Goal: Navigation & Orientation: Find specific page/section

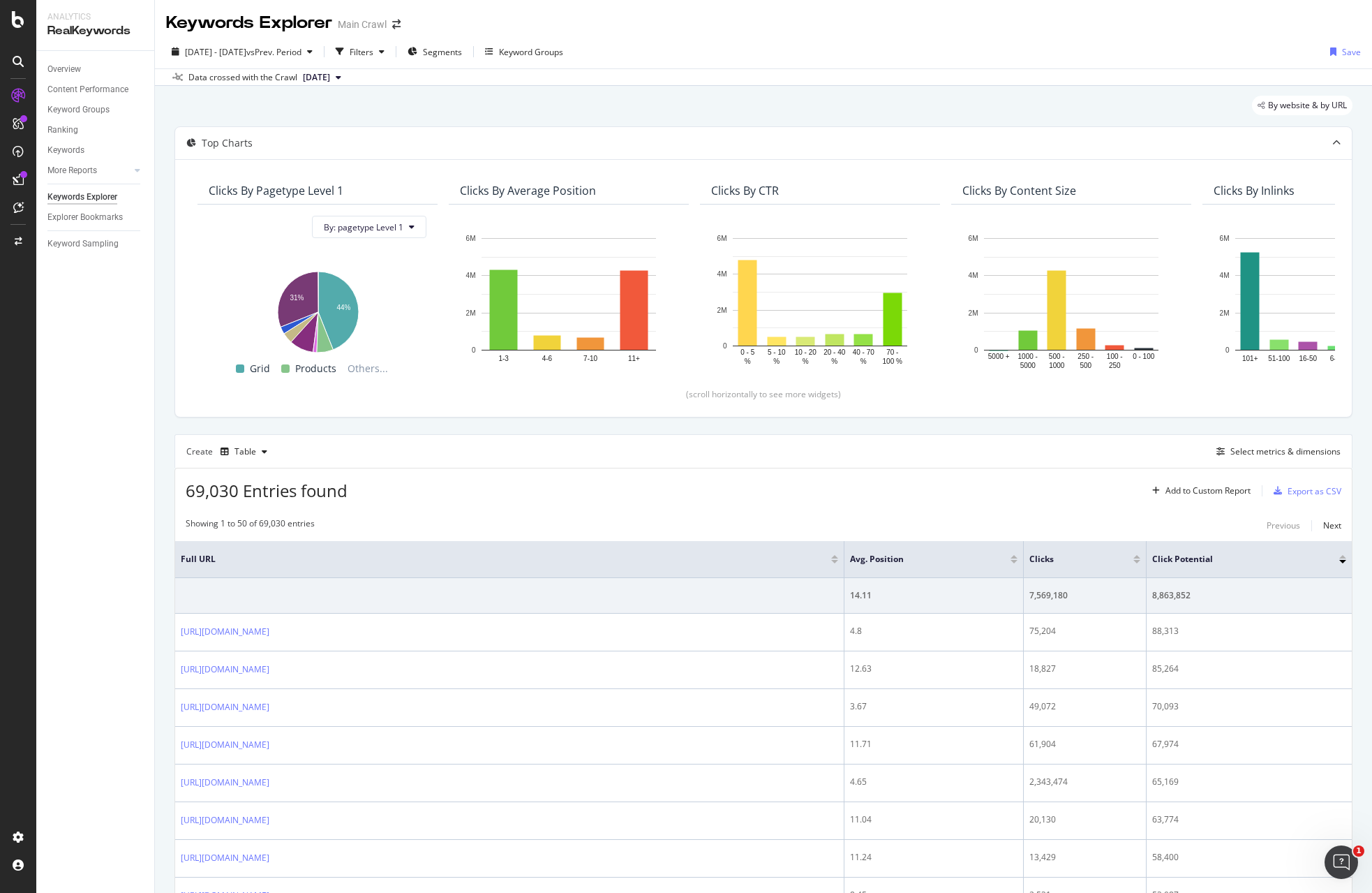
scroll to position [220, 0]
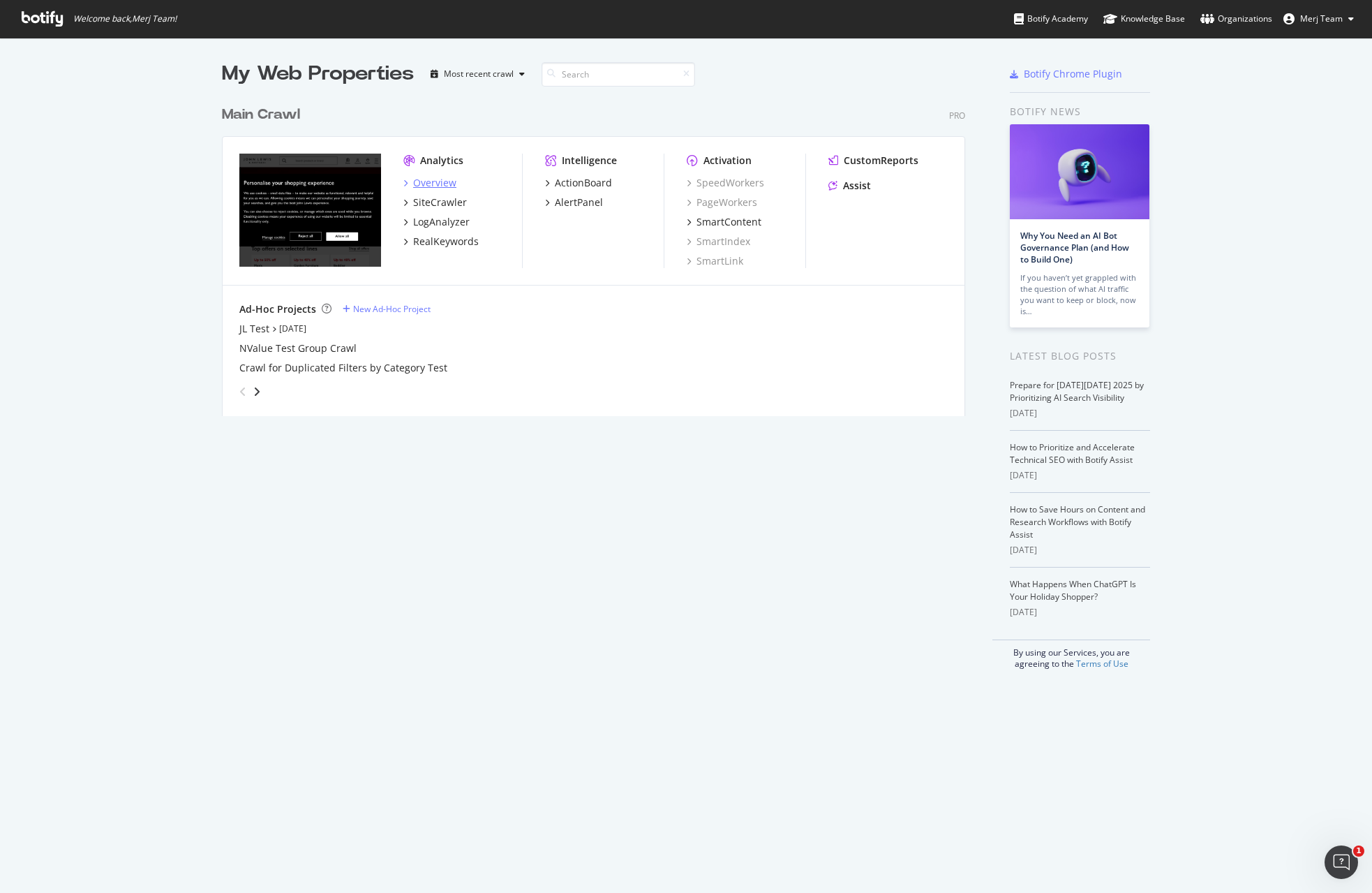
click at [421, 181] on div "Overview" at bounding box center [435, 182] width 43 height 14
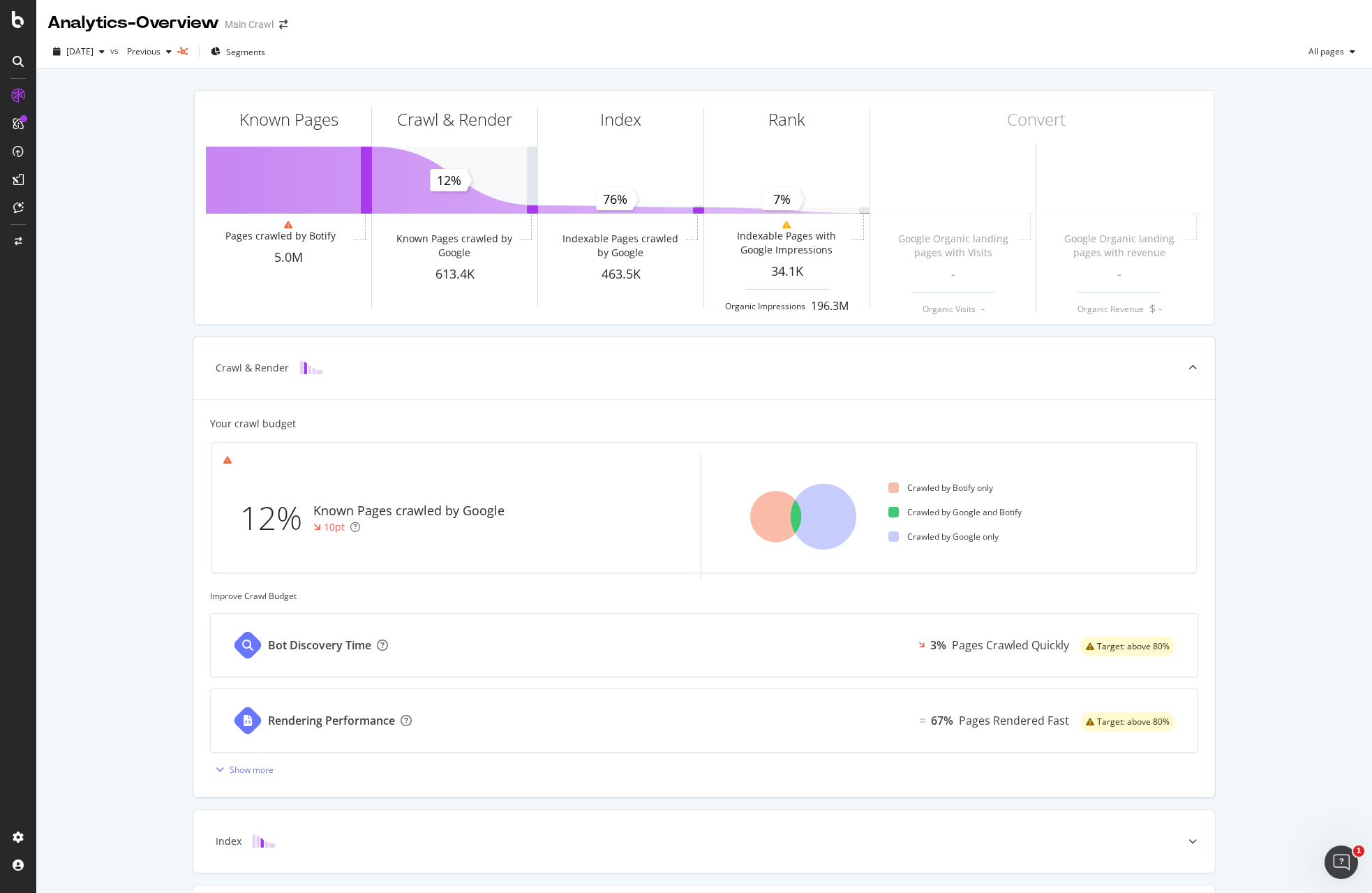
click at [720, 497] on div "Crawled by Botify only Crawled by Google and Botify Crawled by Google only" at bounding box center [946, 516] width 478 height 126
click at [24, 122] on div at bounding box center [18, 123] width 22 height 22
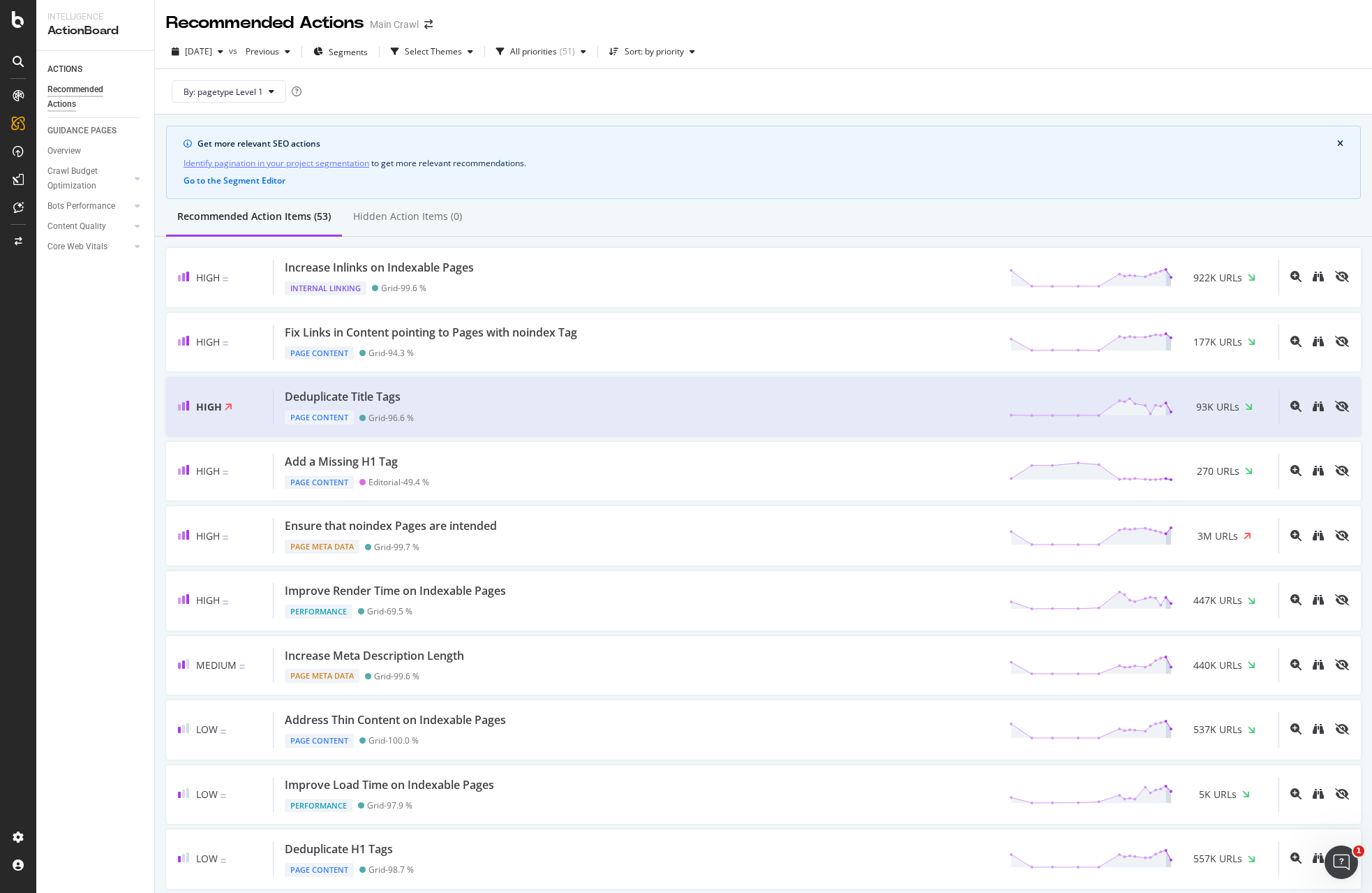
click at [22, 91] on icon at bounding box center [18, 95] width 11 height 11
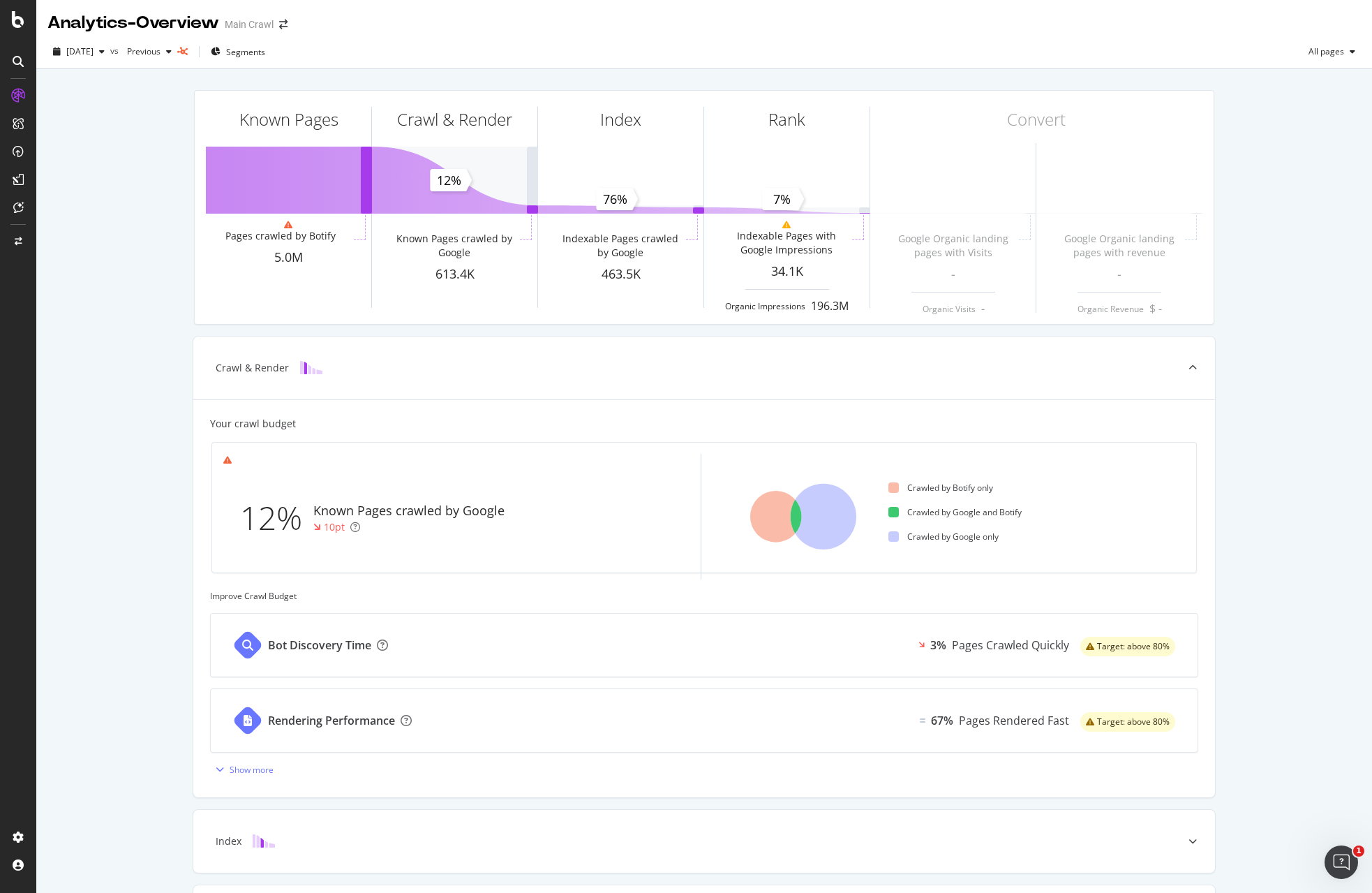
click at [13, 125] on icon at bounding box center [18, 123] width 11 height 11
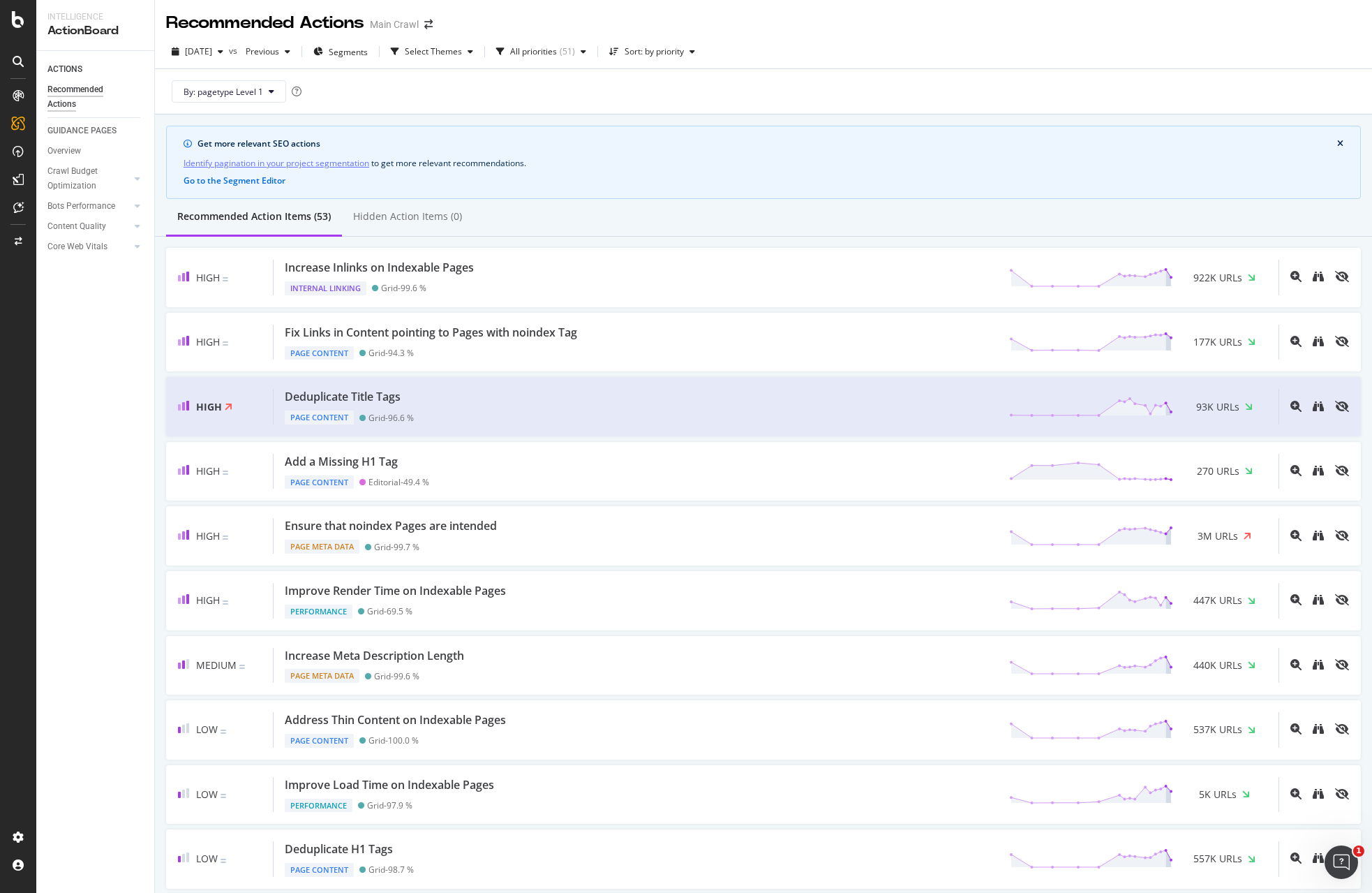
click at [30, 69] on div at bounding box center [18, 62] width 34 height 22
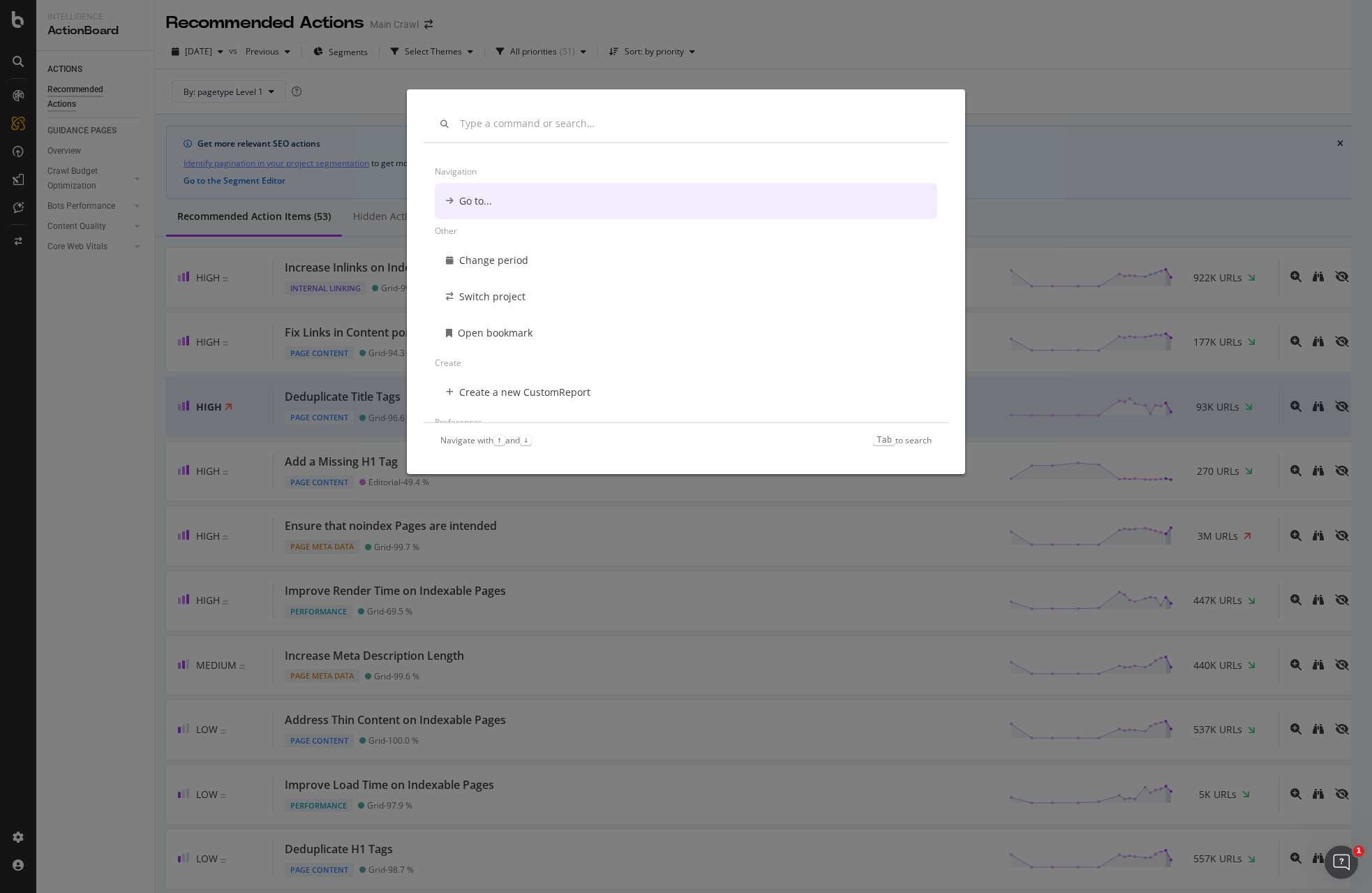
click at [42, 115] on div "Navigation Go to... Other Change period Switch project Open bookmark Create Cre…" at bounding box center [686, 447] width 1372 height 893
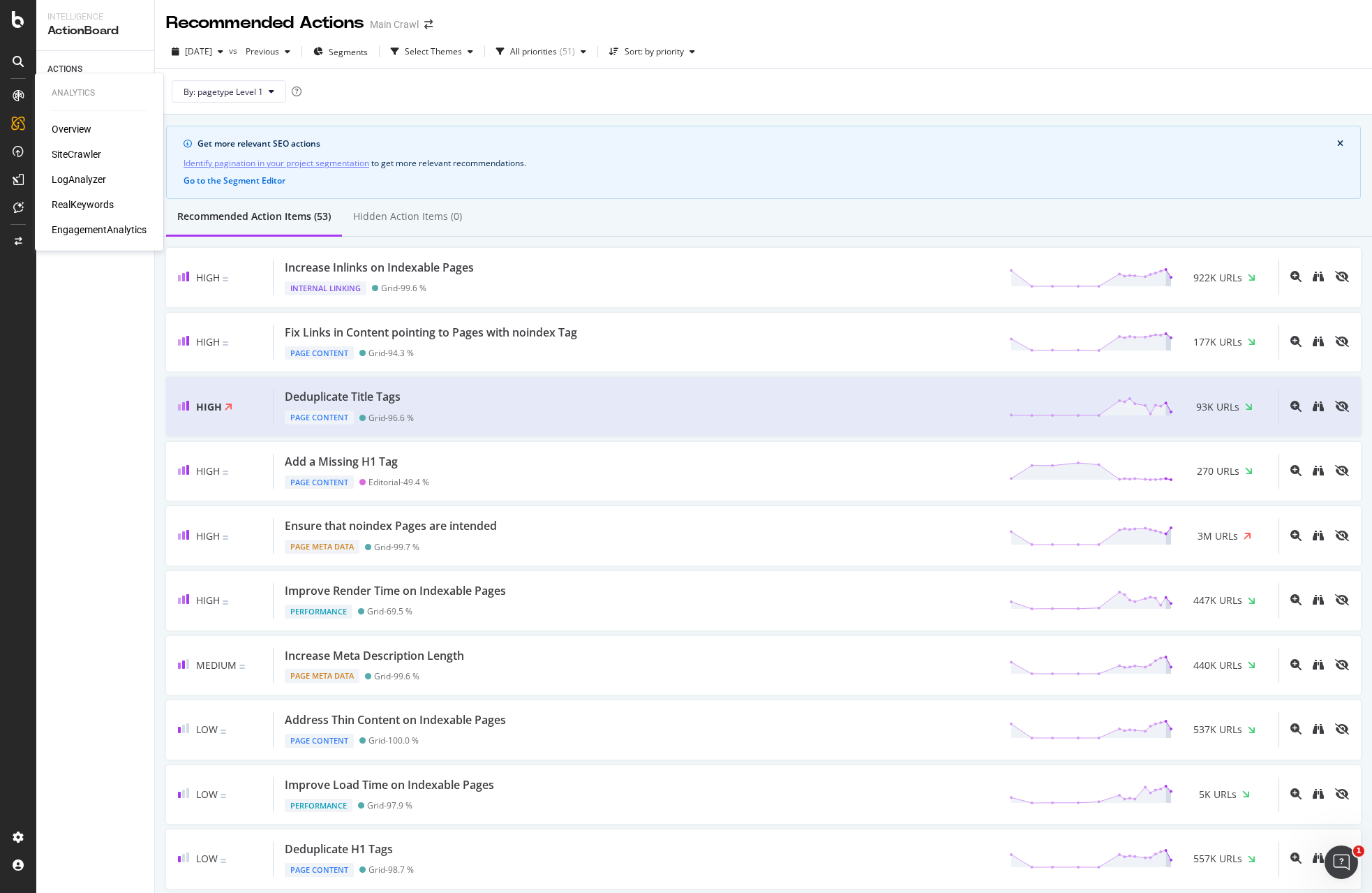
click at [22, 92] on icon at bounding box center [18, 95] width 11 height 11
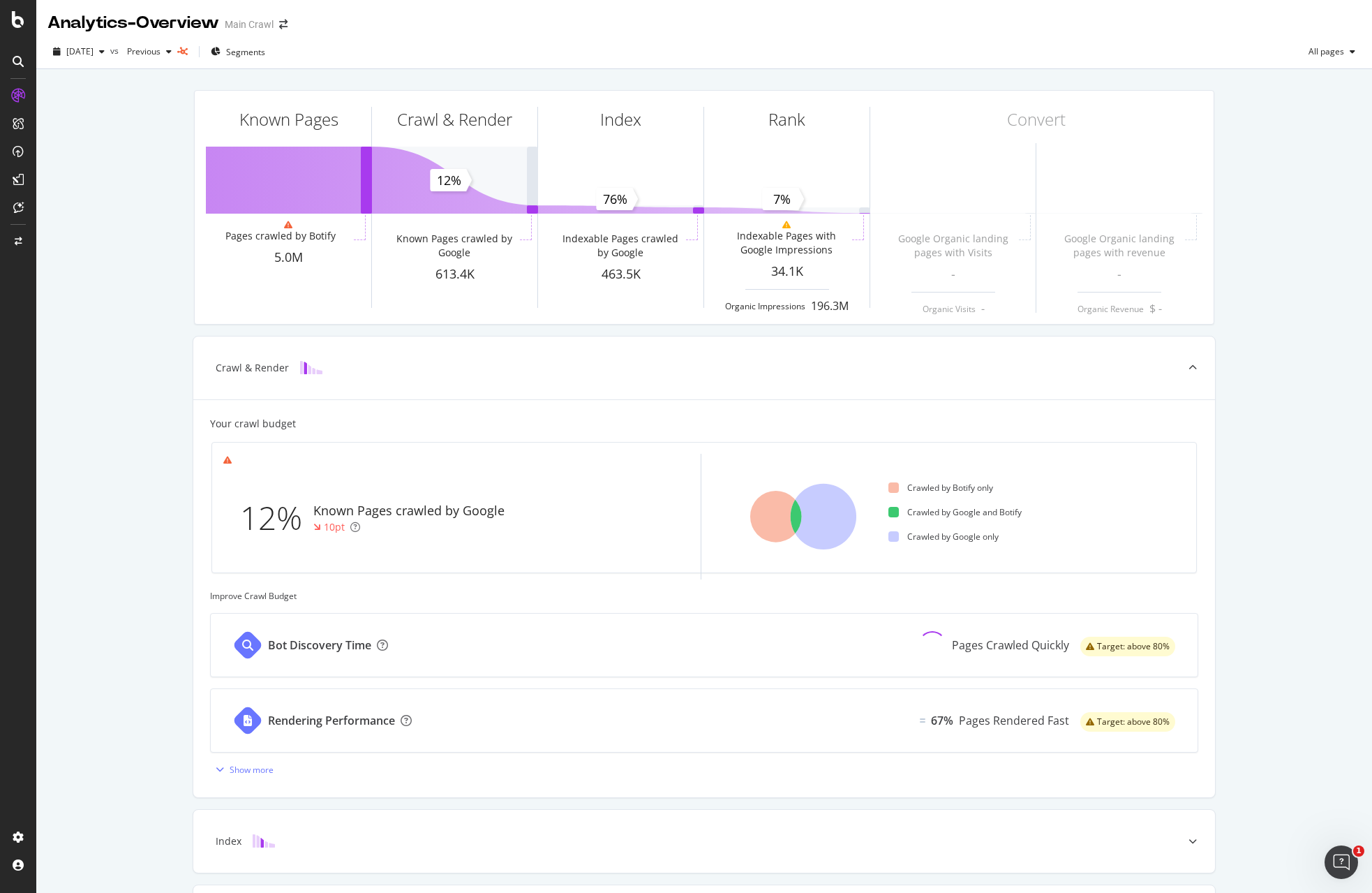
click at [23, 118] on icon at bounding box center [18, 123] width 11 height 11
